Goal: Information Seeking & Learning: Learn about a topic

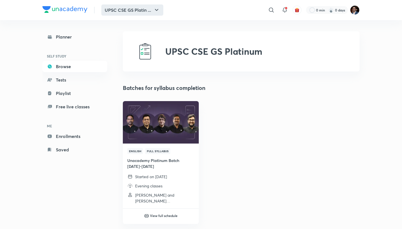
click at [142, 10] on button "UPSC CSE GS Platin ..." at bounding box center [132, 9] width 62 height 11
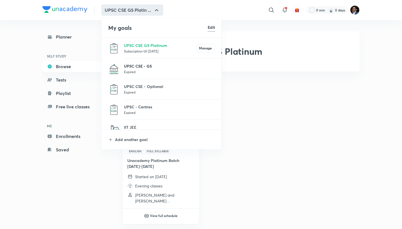
click at [150, 69] on p "UPSC CSE - GS" at bounding box center [169, 66] width 91 height 6
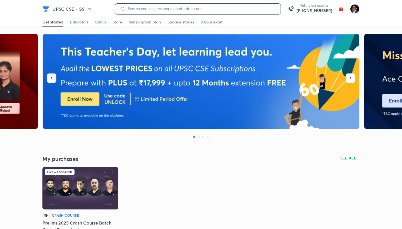
click at [258, 7] on input at bounding box center [200, 8] width 151 height 4
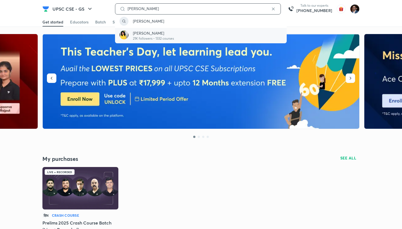
type input "[PERSON_NAME]"
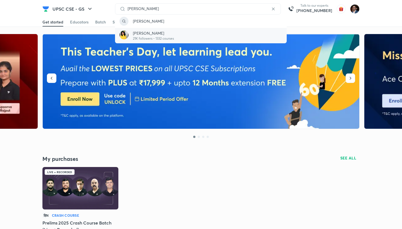
click at [180, 34] on div "[PERSON_NAME] 21K followers • 1332 courses" at bounding box center [201, 35] width 172 height 15
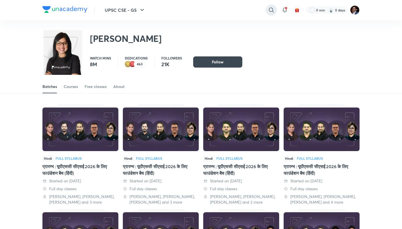
click at [271, 8] on icon at bounding box center [271, 10] width 7 height 7
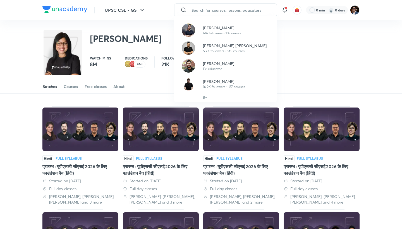
paste input "[PERSON_NAME]"
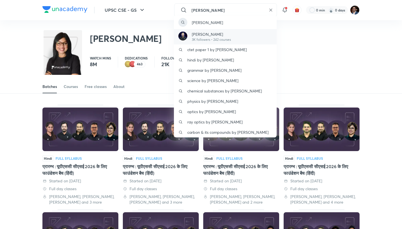
type input "[PERSON_NAME]"
click at [224, 34] on p "[PERSON_NAME]" at bounding box center [211, 34] width 39 height 6
